Goal: Information Seeking & Learning: Check status

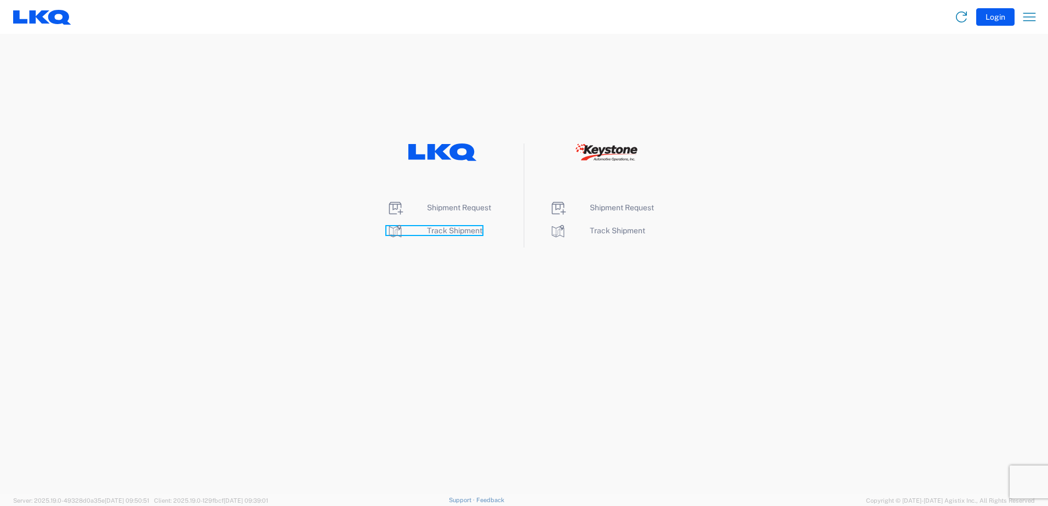
click at [469, 227] on span "Track Shipment" at bounding box center [454, 230] width 55 height 9
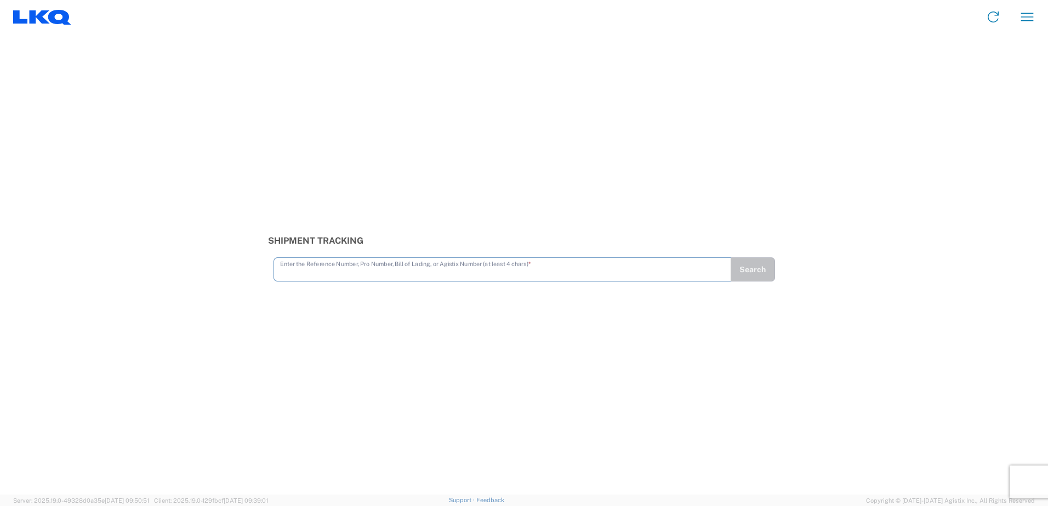
click at [302, 264] on input "text" at bounding box center [502, 268] width 444 height 19
type input "56481858"
click at [756, 268] on button "Search" at bounding box center [752, 270] width 45 height 24
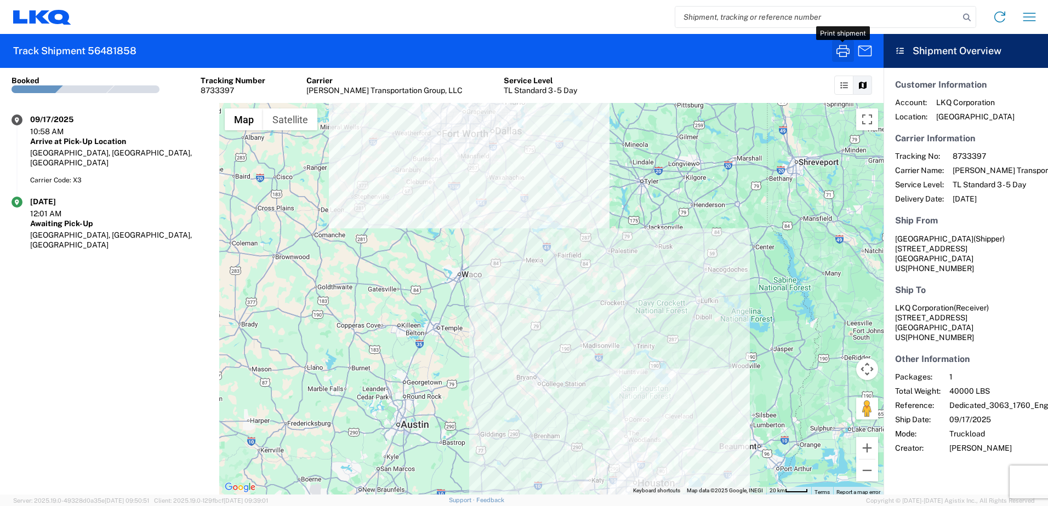
click at [839, 45] on icon "button" at bounding box center [843, 51] width 18 height 18
